Goal: Information Seeking & Learning: Learn about a topic

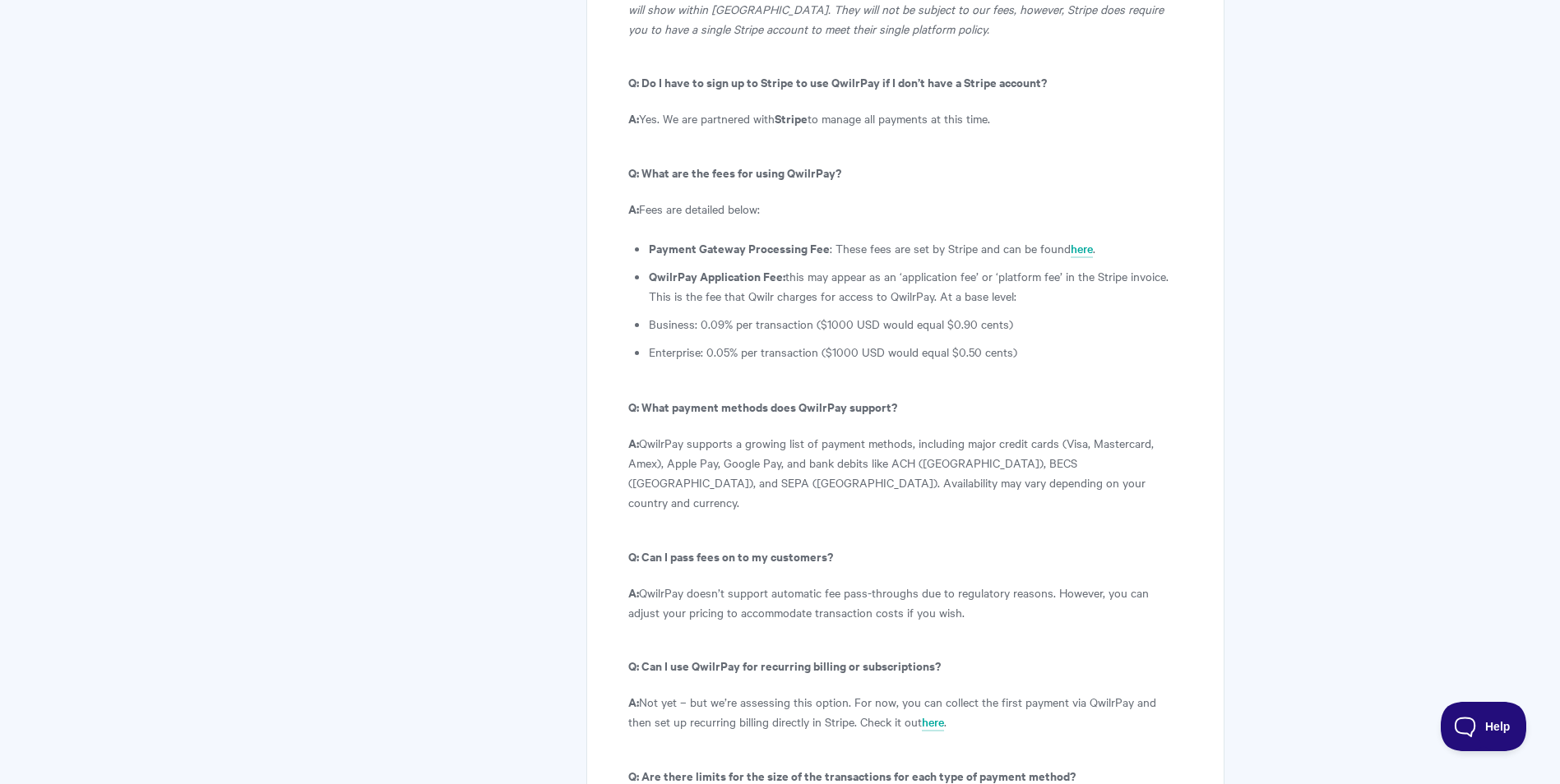
scroll to position [8668, 0]
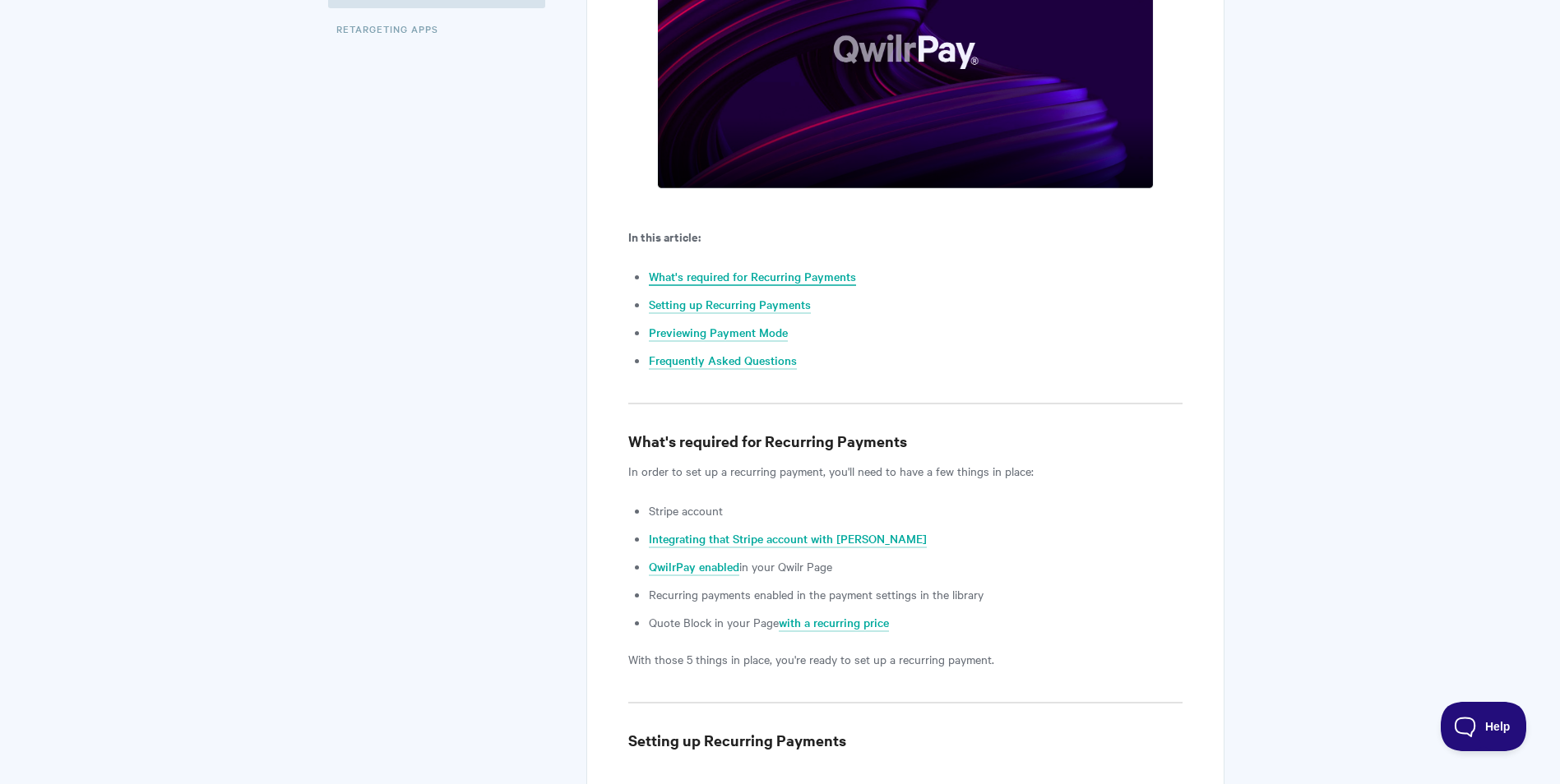
scroll to position [329, 0]
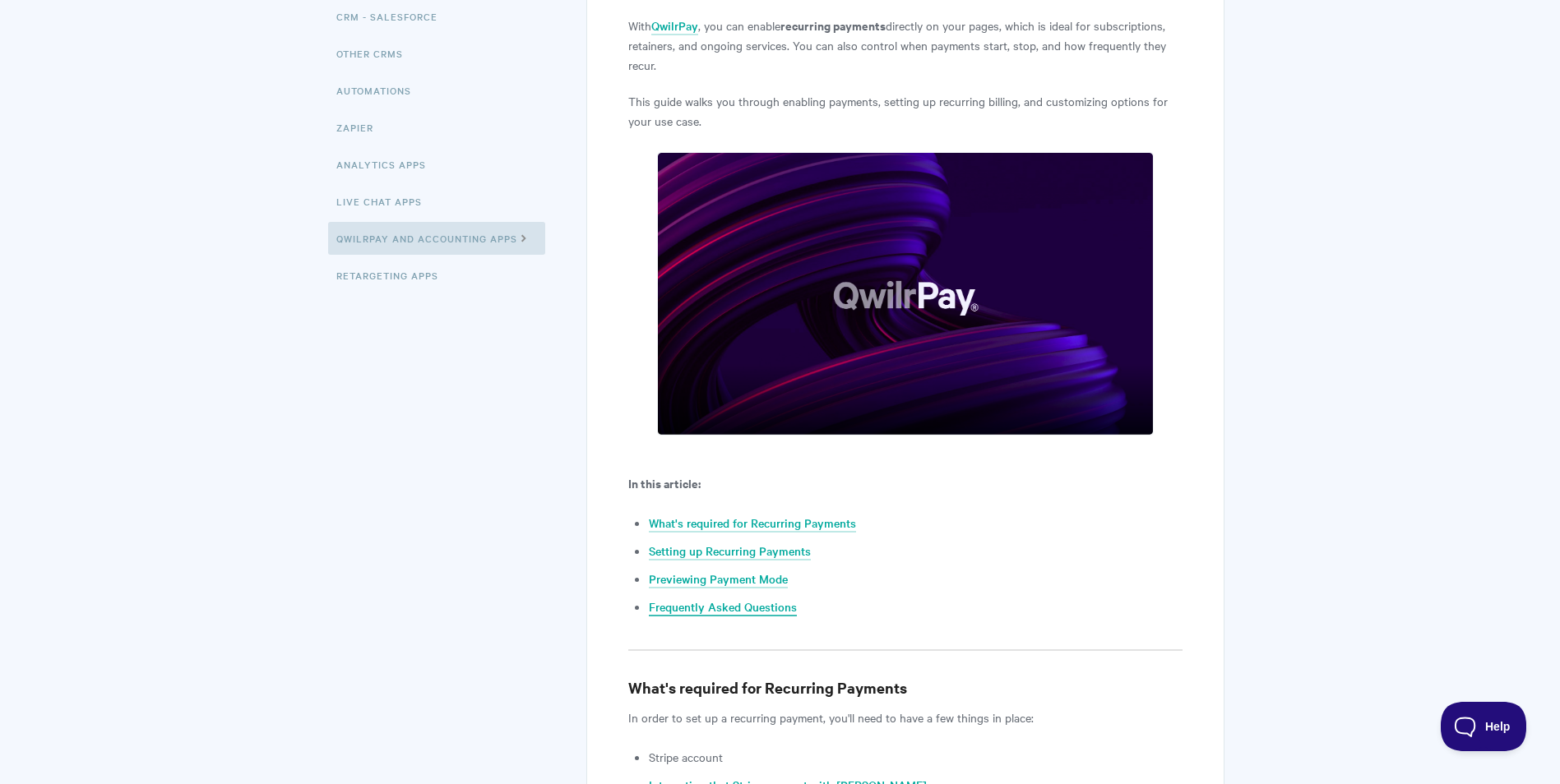
click at [727, 608] on link "Frequently Asked Questions" at bounding box center [724, 607] width 148 height 18
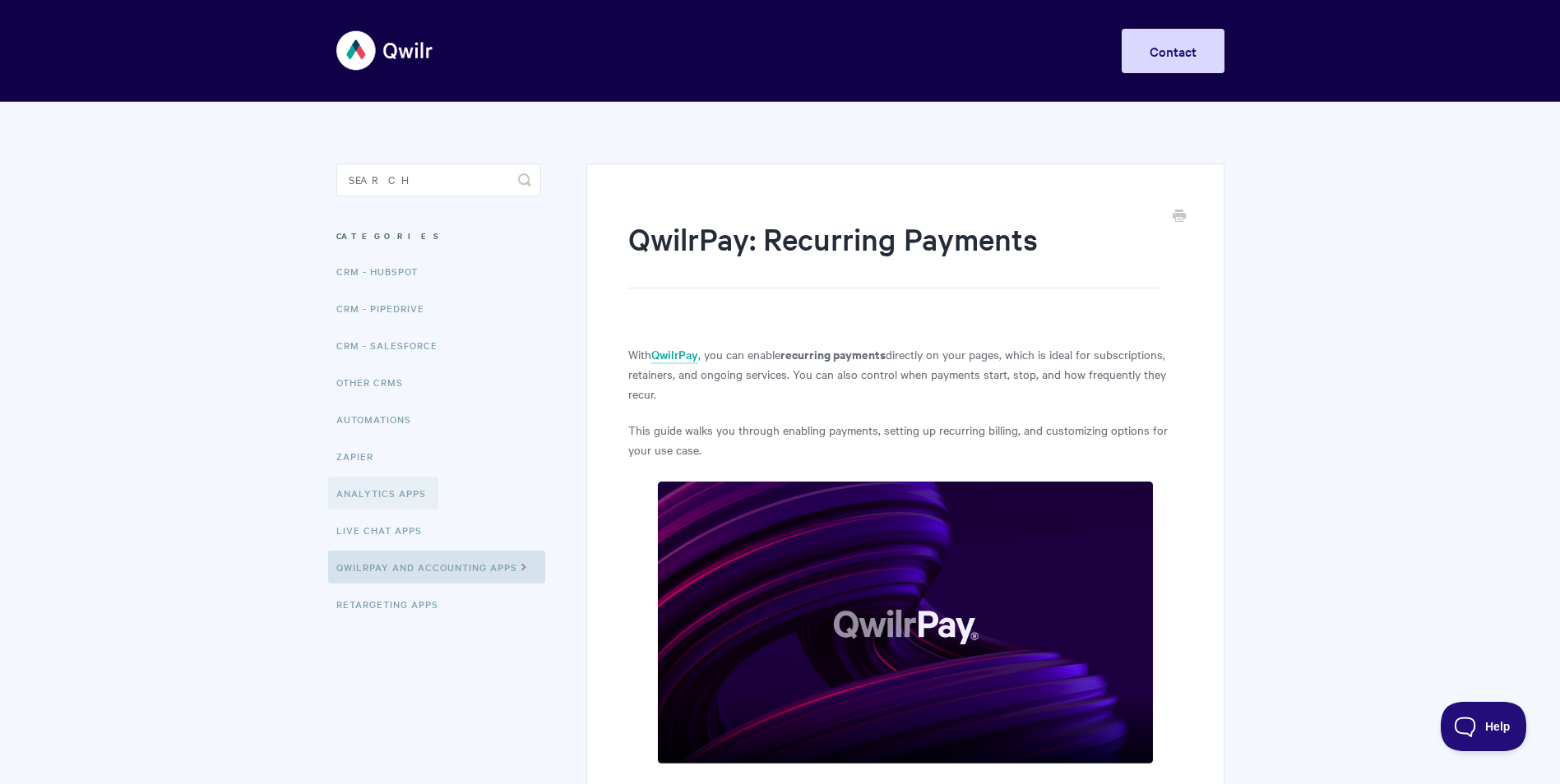
click at [373, 505] on link "Analytics Apps" at bounding box center [383, 493] width 110 height 33
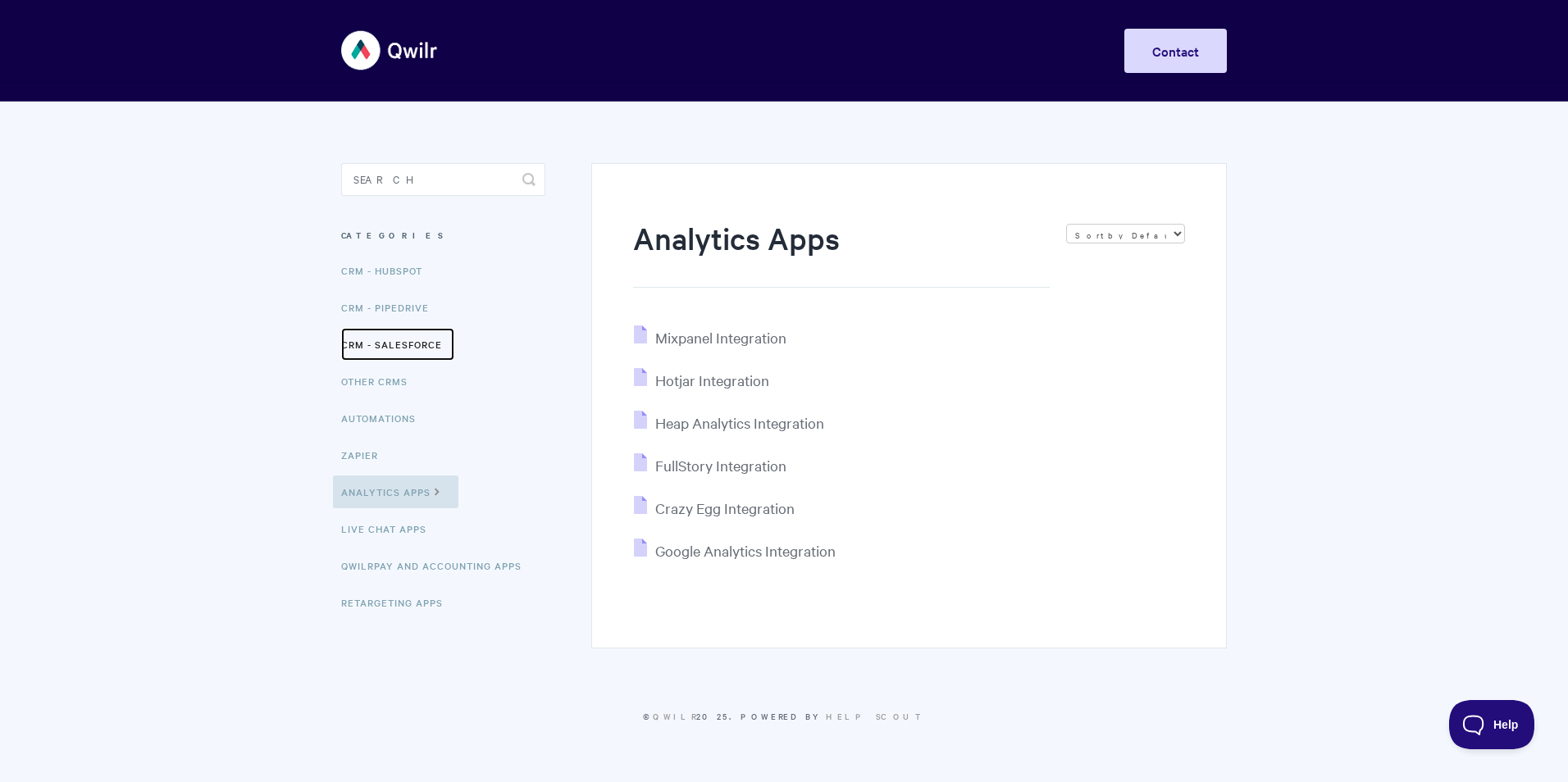
click at [386, 339] on link "CRM - Salesforce" at bounding box center [398, 344] width 113 height 33
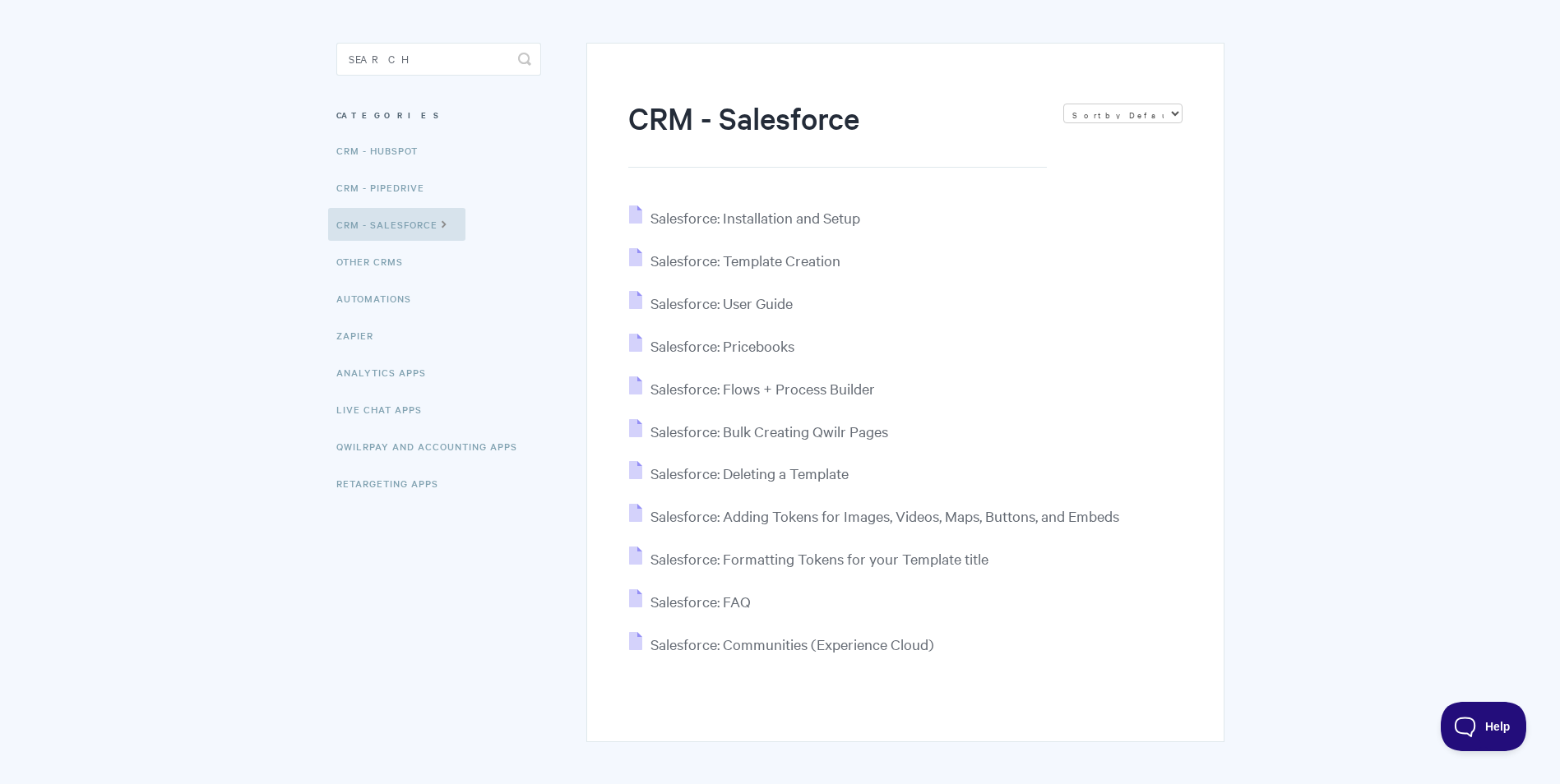
scroll to position [82, 0]
